Goal: Navigation & Orientation: Find specific page/section

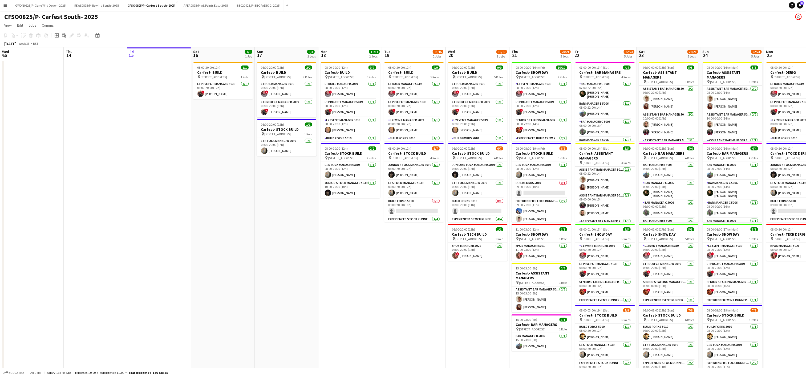
scroll to position [0, 186]
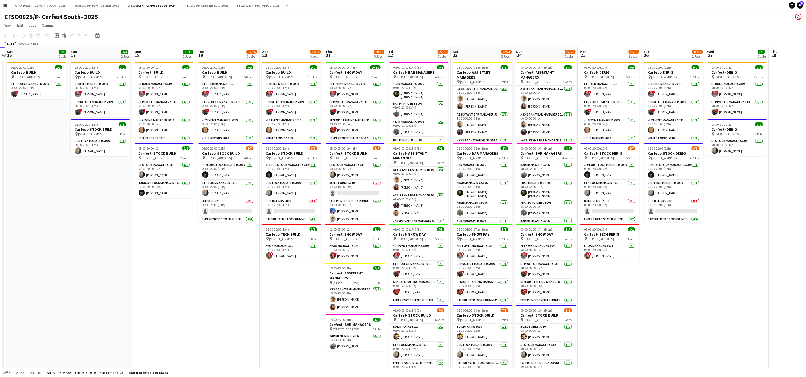
click at [199, 311] on app-date-cell "08:00-20:00 (12h) 9/9 Carfest- BUILD pin Laverstoke Park Farm, Overton, Basings…" at bounding box center [228, 247] width 64 height 374
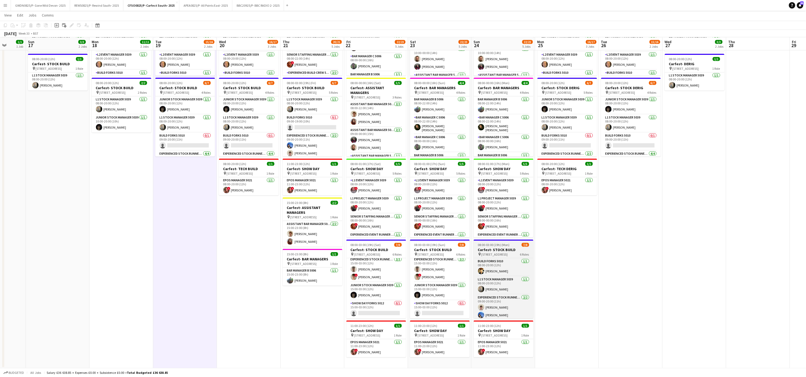
scroll to position [66, 0]
click at [198, 243] on app-date-cell "08:00-20:00 (12h) 9/9 Carfest- BUILD pin Laverstoke Park Farm, Overton, Basings…" at bounding box center [185, 182] width 64 height 374
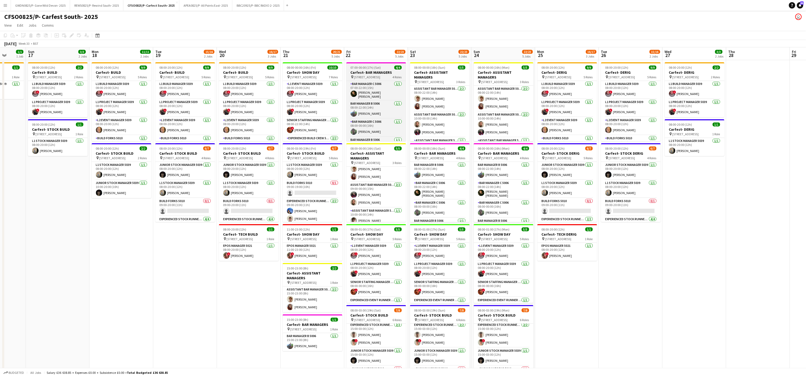
scroll to position [14, 0]
click at [220, 299] on app-date-cell "08:00-20:00 (12h) 9/9 Carfest- BUILD pin Laverstoke Park Farm, Overton, Basings…" at bounding box center [249, 247] width 64 height 374
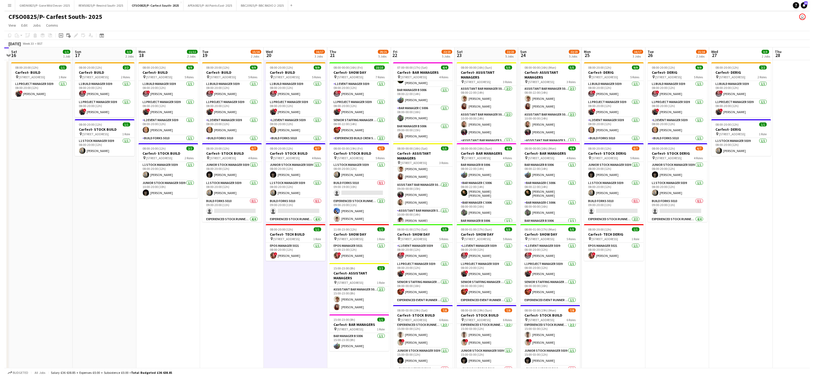
scroll to position [0, 208]
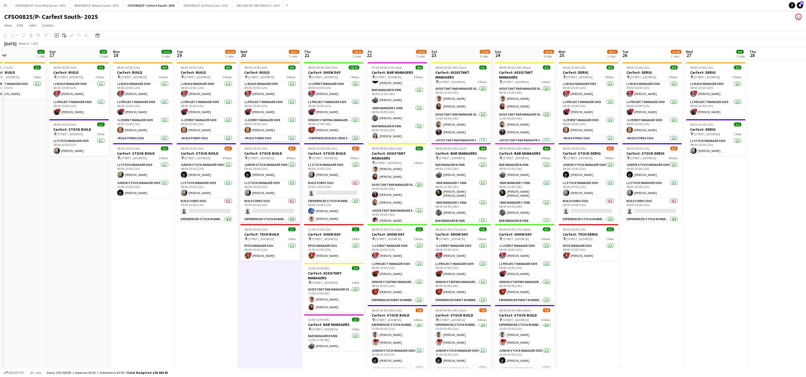
click at [140, 292] on app-date-cell "08:00-20:00 (12h) 9/9 Carfest- BUILD pin Laverstoke Park Farm, Overton, Basings…" at bounding box center [143, 247] width 64 height 374
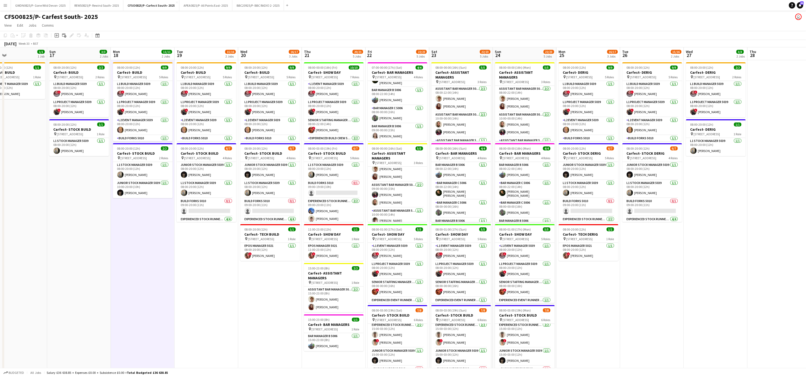
click at [184, 278] on app-date-cell "08:00-20:00 (12h) 9/9 Carfest- BUILD pin Laverstoke Park Farm, Overton, Basings…" at bounding box center [207, 247] width 64 height 374
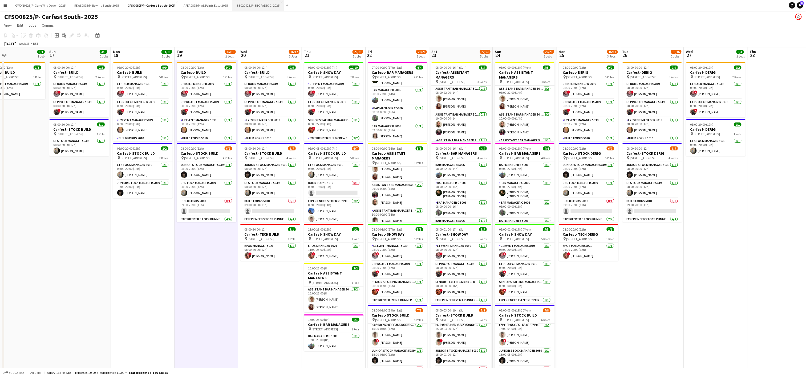
click at [263, 7] on button "BBC20925/P- BBC RADIO 2- 2025 Close" at bounding box center [258, 5] width 52 height 10
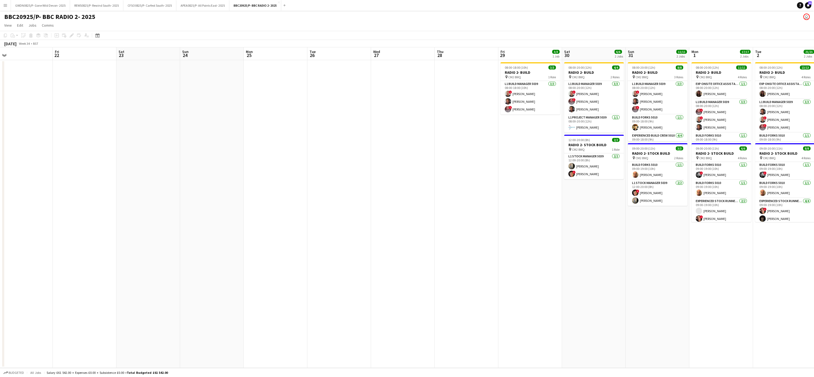
drag, startPoint x: 576, startPoint y: 249, endPoint x: 115, endPoint y: 233, distance: 460.8
click at [115, 233] on app-calendar-viewport "Mon 18 Tue 19 Wed 20 Thu 21 Fri 22 Sat 23 Sun 24 Mon 25 Tue 26 Wed 27 Thu 28 Fr…" at bounding box center [407, 207] width 814 height 321
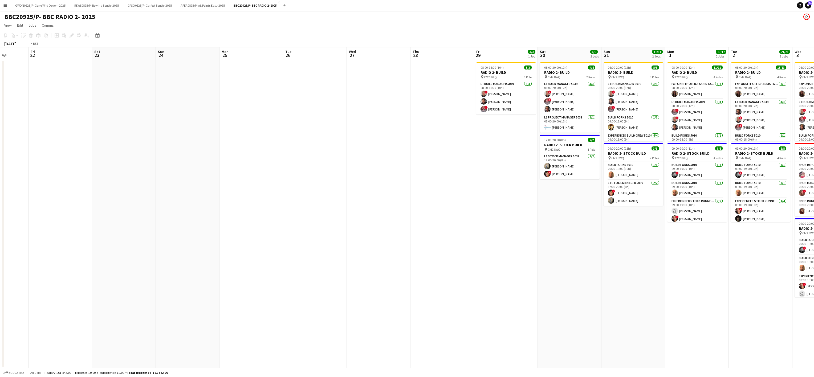
drag, startPoint x: 572, startPoint y: 259, endPoint x: 73, endPoint y: 254, distance: 498.9
click at [73, 254] on app-calendar-viewport "Mon 18 Tue 19 Wed 20 Thu 21 Fri 22 Sat 23 Sun 24 Mon 25 Tue 26 Wed 27 Thu 28 Fr…" at bounding box center [407, 207] width 814 height 321
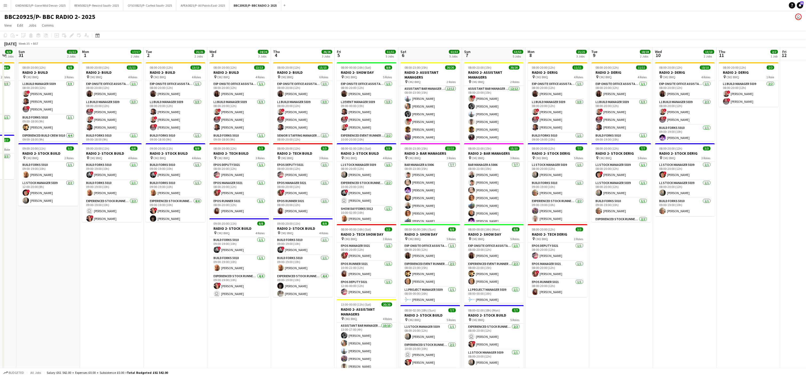
click at [223, 361] on app-date-cell "08:00-20:00 (12h) 13/13 RADIO 2- BUILD pin CM2 8WQ 4 Roles Exp Onsite Office As…" at bounding box center [239, 267] width 64 height 415
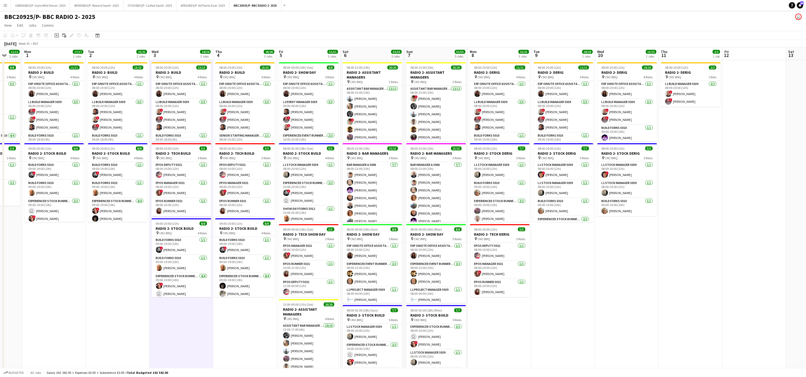
scroll to position [0, 175]
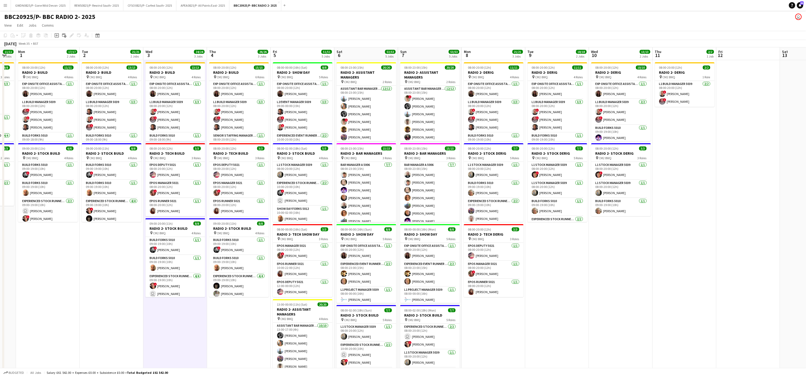
click at [68, 311] on app-date-cell "08:00-20:00 (12h) 11/11 RADIO 2- BUILD pin CM2 8WQ 4 Roles Exp Onsite Office As…" at bounding box center [48, 267] width 64 height 415
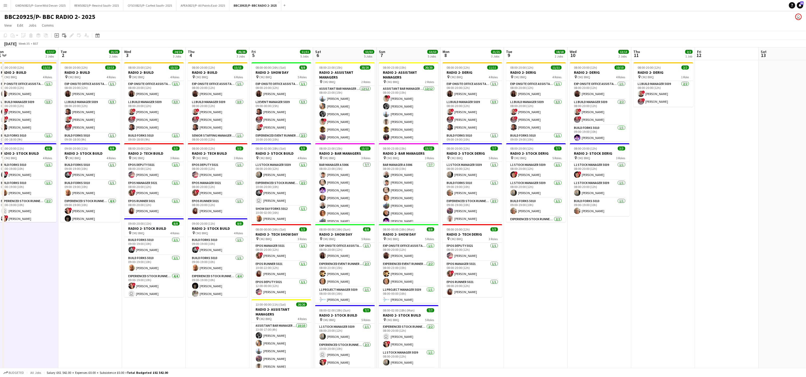
scroll to position [0, 218]
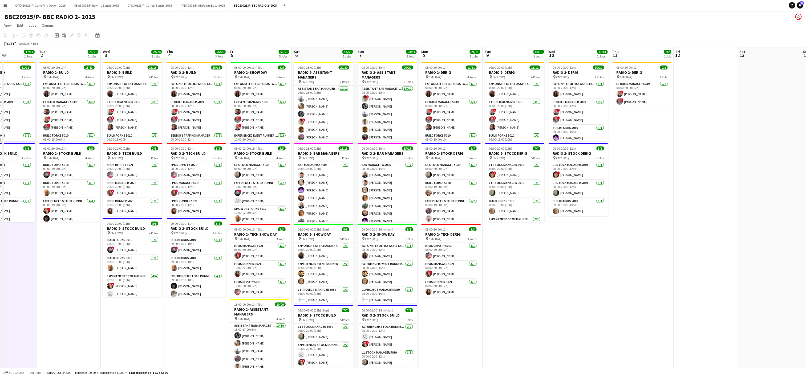
click at [555, 288] on app-date-cell "08:00-20:00 (12h) 10/10 RADIO 2- DERIG pin CM2 8WQ 4 Roles Exp Onsite Office As…" at bounding box center [579, 267] width 64 height 415
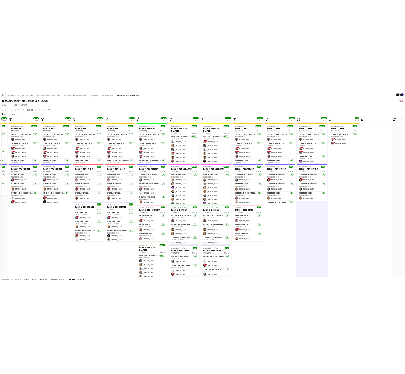
scroll to position [0, 196]
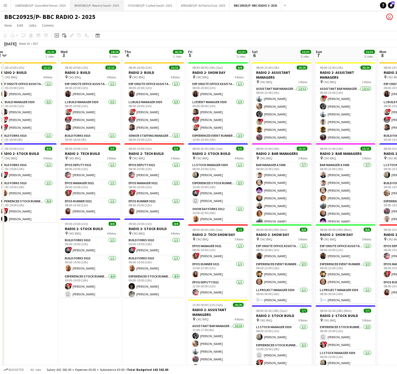
click at [95, 3] on button "REWS0825/P- Rewind South- 2025 Close" at bounding box center [96, 5] width 53 height 10
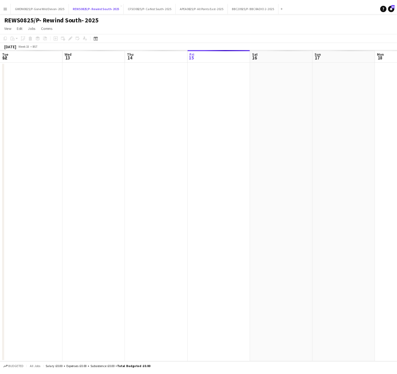
scroll to position [0, 127]
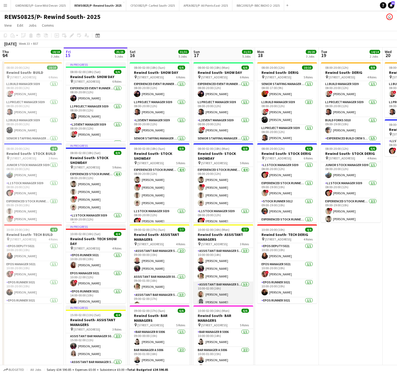
click at [198, 293] on app-user-avatar at bounding box center [200, 294] width 6 height 6
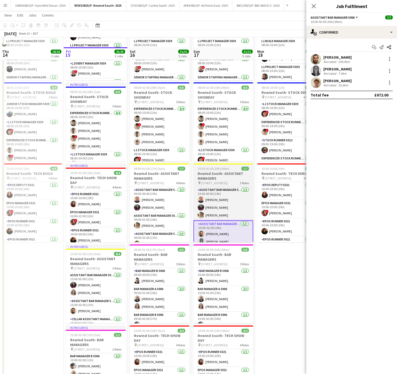
scroll to position [0, 0]
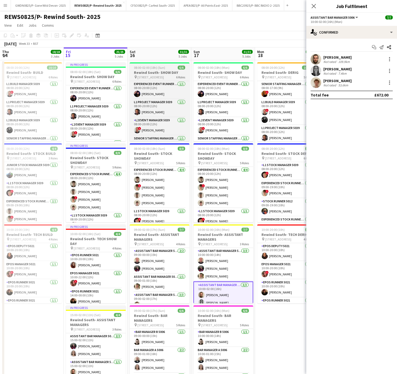
click at [154, 72] on h3 "Rewind South- SHOW DAY" at bounding box center [160, 72] width 60 height 5
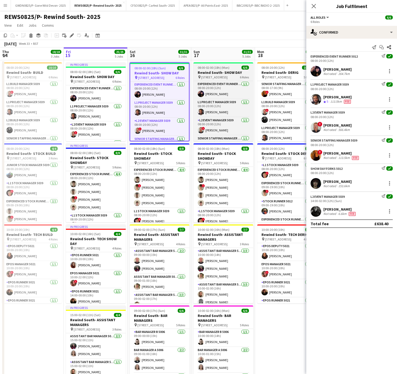
click at [220, 73] on h3 "Rewind South- SHOW DAY" at bounding box center [223, 72] width 60 height 5
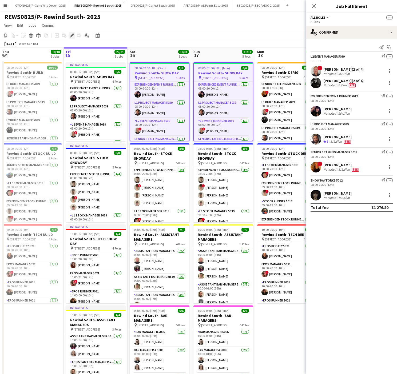
click at [71, 37] on icon "Edit" at bounding box center [72, 35] width 4 height 4
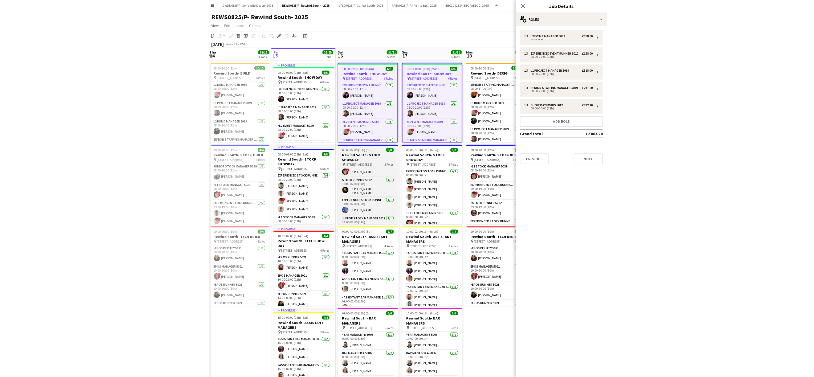
scroll to position [51, 0]
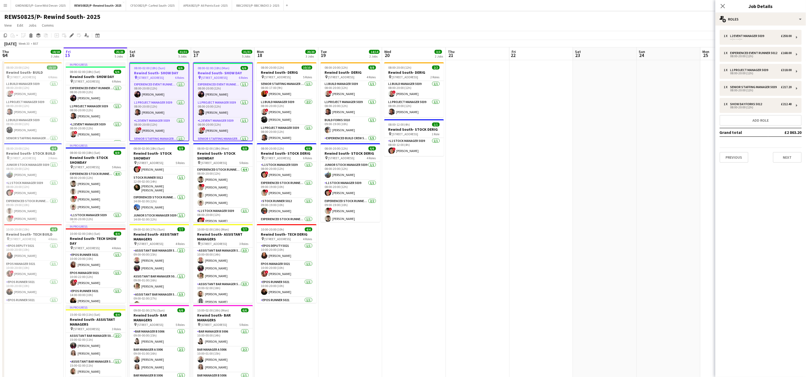
click at [441, 280] on app-date-cell "08:00-20:00 (12h) 2/2 Rewind South- DERIG pin Remenham Lane, Remenham, Henley-o…" at bounding box center [414, 268] width 64 height 416
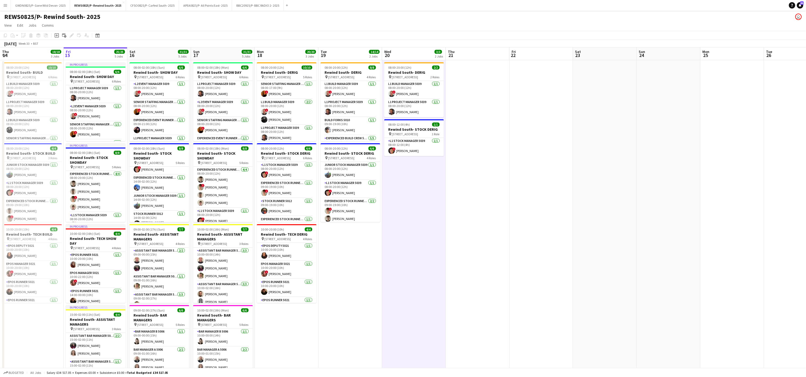
click at [379, 225] on app-date-cell "08:00-20:00 (12h) 8/8 Rewind South- DERIG pin Remenham Lane, Remenham, Henley-o…" at bounding box center [350, 268] width 64 height 416
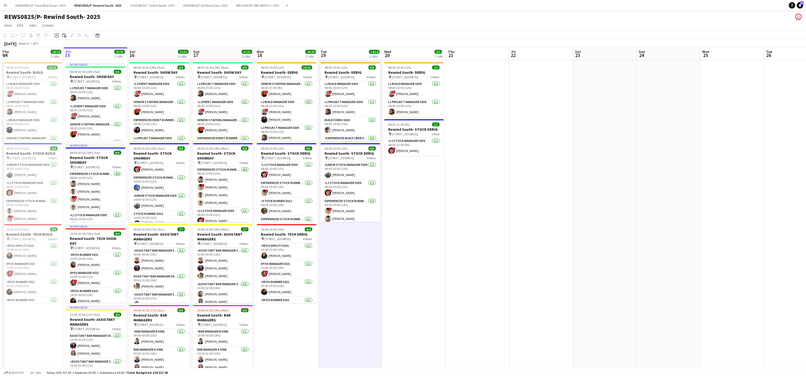
click at [460, 218] on app-date-cell at bounding box center [478, 268] width 64 height 416
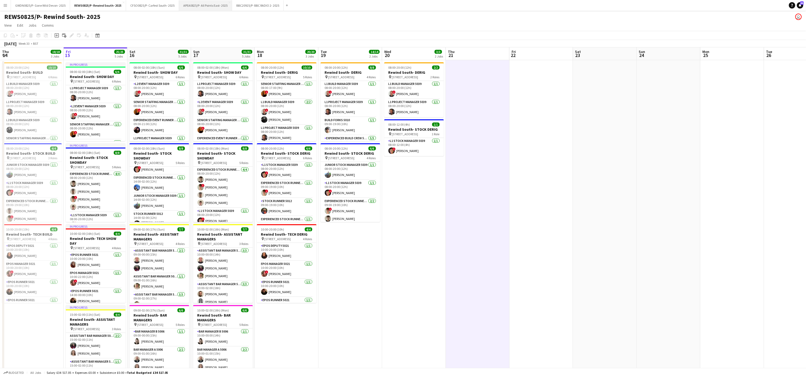
click at [192, 6] on button "APEA0825/P- All Points East- 2025 Close" at bounding box center [205, 5] width 53 height 10
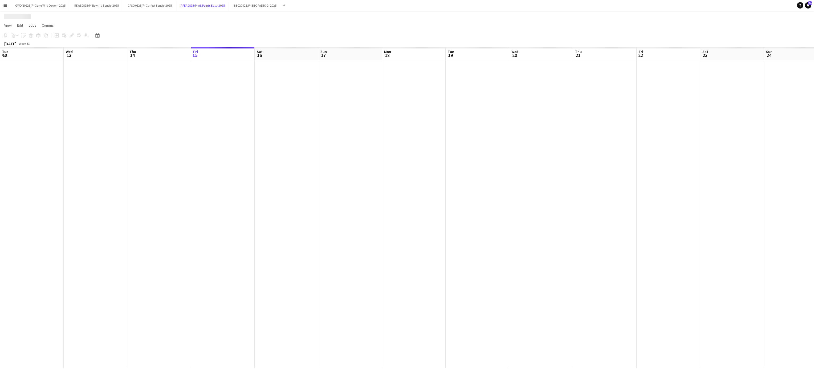
scroll to position [0, 127]
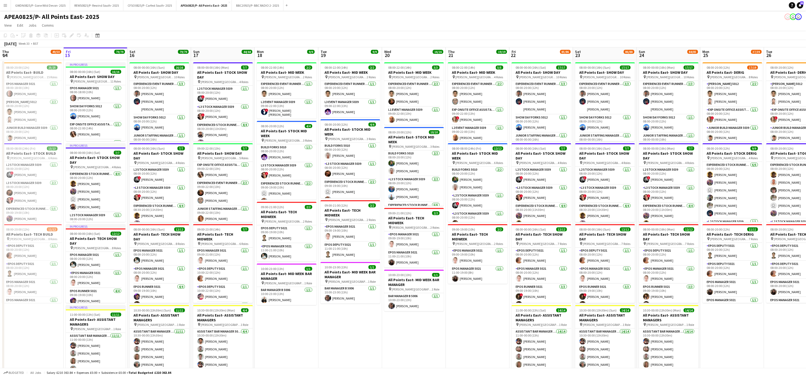
click at [299, 356] on app-date-cell "08:00-22:00 (14h) 2/2 All Points East- MID WEEK pin Victoria Park London 2 Role…" at bounding box center [287, 308] width 64 height 497
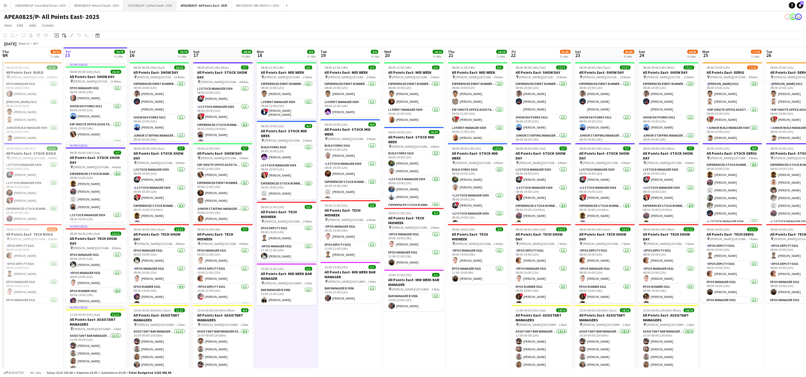
click at [150, 9] on button "CFSO0825/P- Carfest South- 2025 Close" at bounding box center [149, 5] width 53 height 10
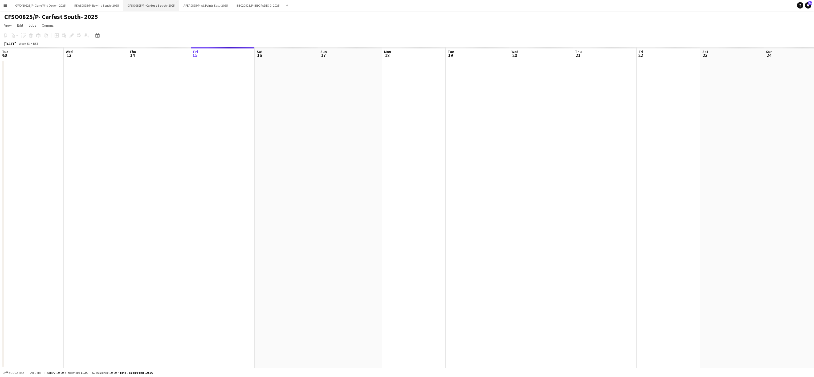
scroll to position [0, 127]
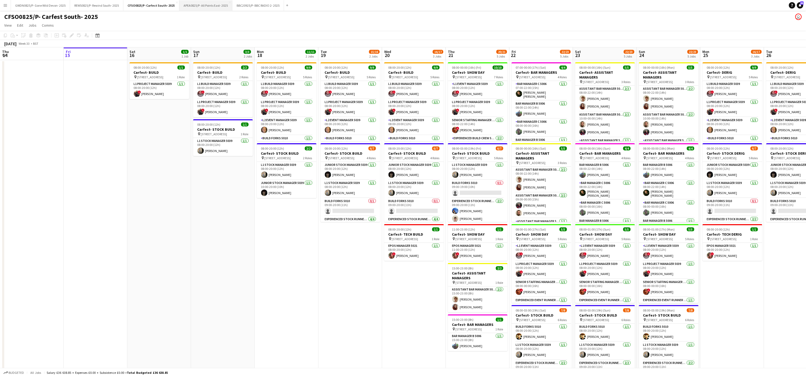
click at [205, 10] on button "APEA0825/P- All Points East- 2025 Close" at bounding box center [205, 5] width 53 height 10
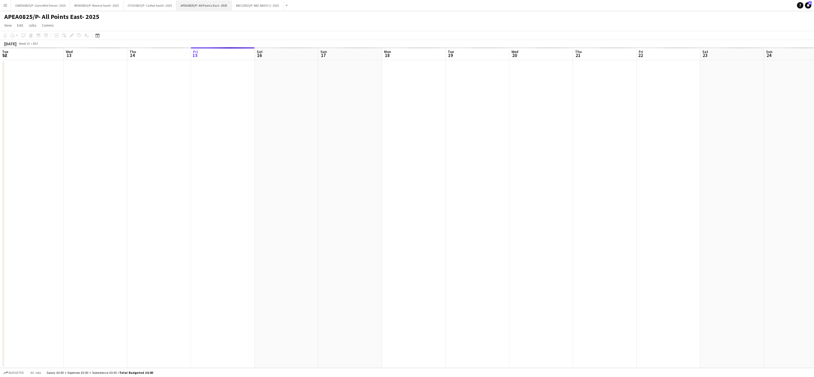
scroll to position [0, 127]
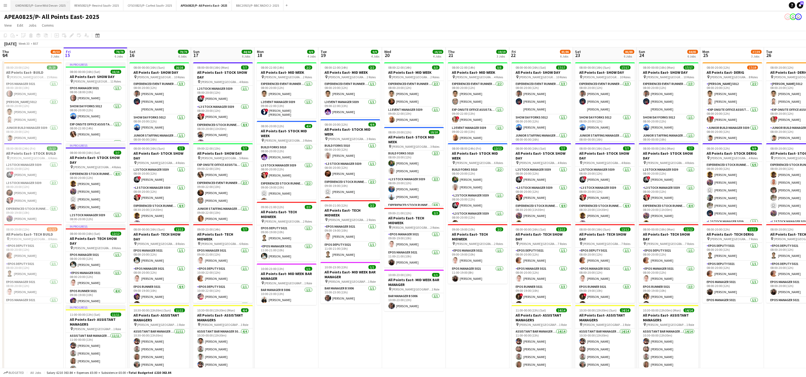
click at [37, 4] on button "GWDN0825/P- Gone Wild Devon- 2025 Close" at bounding box center [40, 5] width 59 height 10
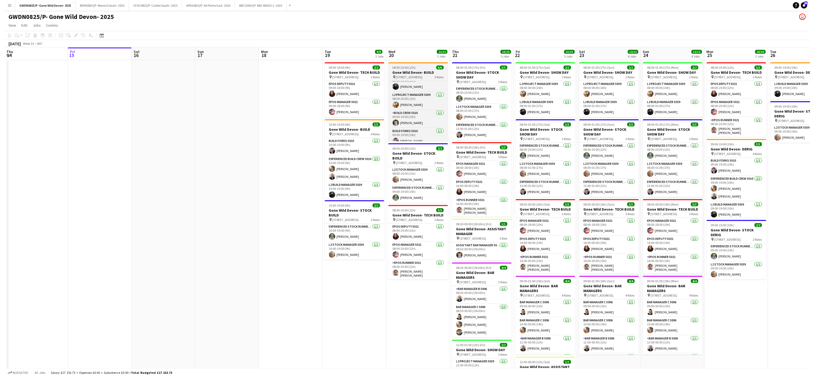
scroll to position [39, 0]
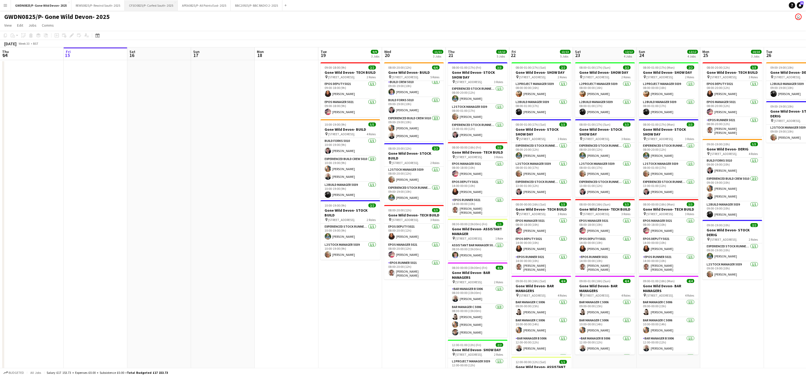
click at [147, 4] on button "CFSO0825/P- Carfest South- 2025 Close" at bounding box center [151, 5] width 53 height 10
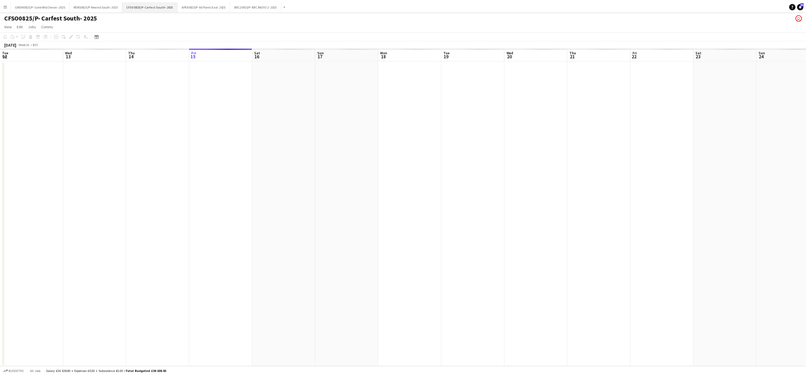
scroll to position [0, 127]
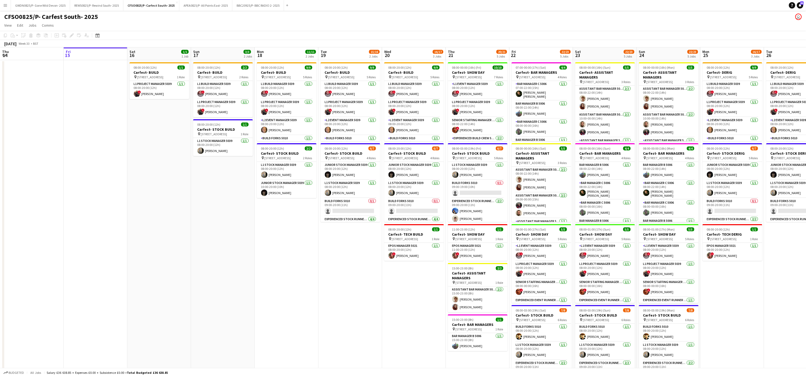
click at [263, 259] on app-date-cell "08:00-20:00 (12h) 9/9 Carfest- BUILD pin Laverstoke Park Farm, Overton, Basings…" at bounding box center [287, 247] width 64 height 374
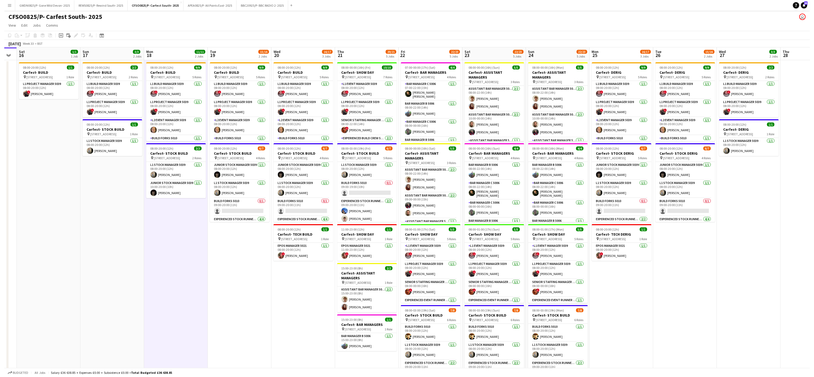
scroll to position [0, 192]
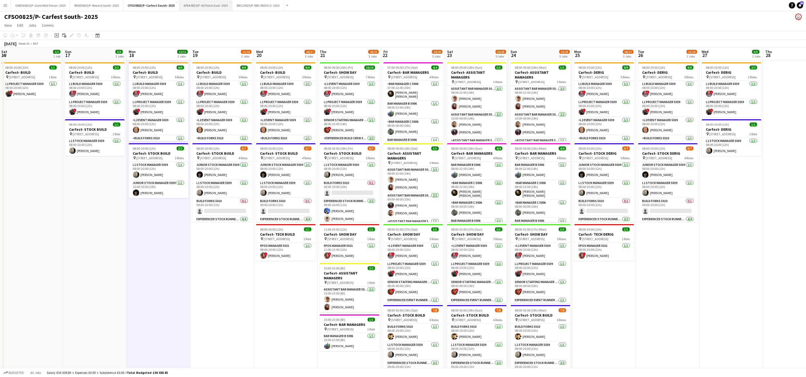
click at [200, 1] on button "APEA0825/P- All Points East- 2025 Close" at bounding box center [205, 5] width 53 height 10
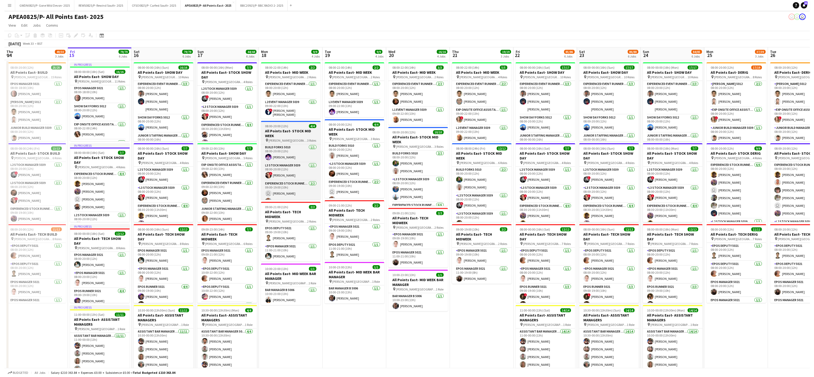
scroll to position [7, 0]
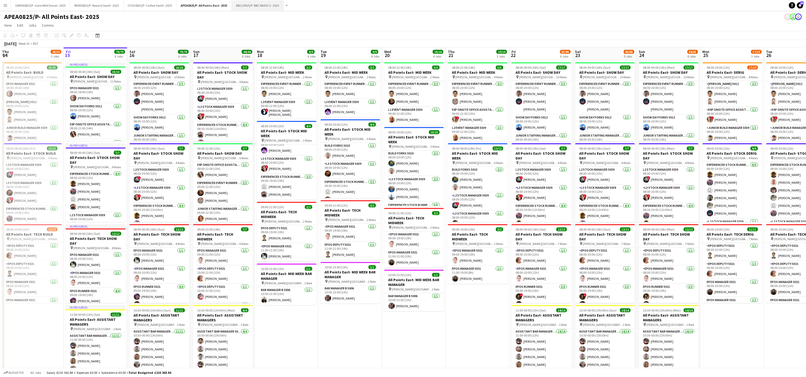
click at [262, 7] on button "BBC20925/P- BBC RADIO 2- 2025 Close" at bounding box center [258, 5] width 52 height 10
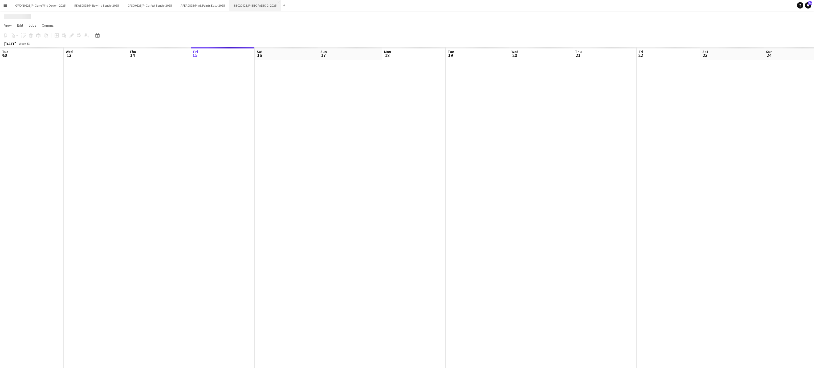
scroll to position [0, 127]
click at [308, 233] on app-date-cell at bounding box center [287, 214] width 64 height 308
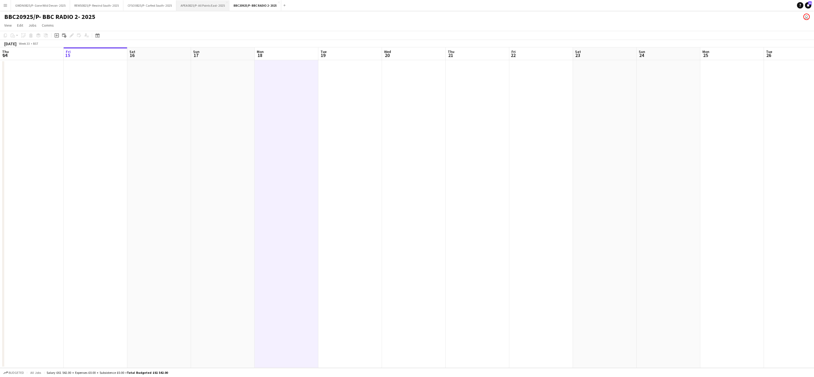
click at [188, 5] on button "APEA0825/P- All Points East- 2025 Close" at bounding box center [202, 5] width 53 height 10
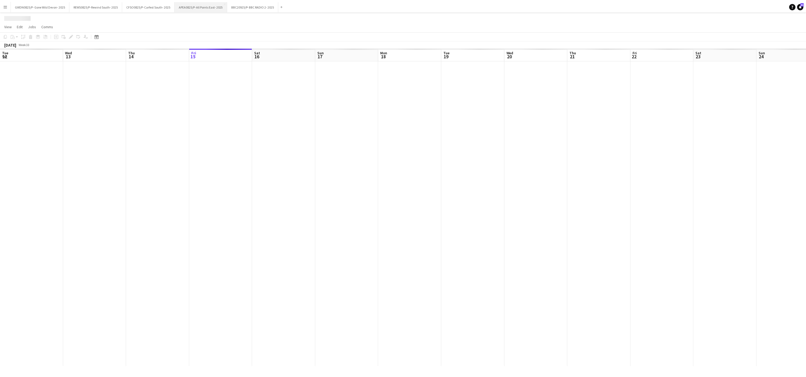
scroll to position [0, 127]
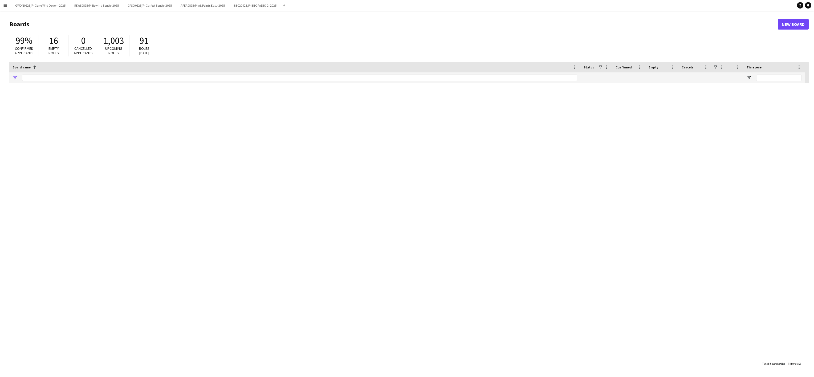
type input "******"
click at [3, 4] on app-icon "Menu" at bounding box center [5, 5] width 4 height 4
